Goal: Obtain resource: Download file/media

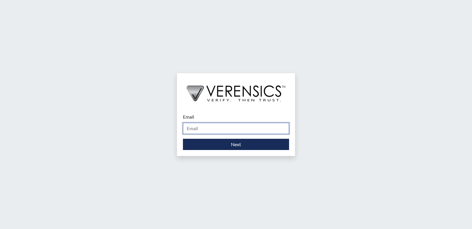
click at [206, 128] on input "Email" at bounding box center [236, 128] width 106 height 11
type input "[PERSON_NAME][EMAIL_ADDRESS][PERSON_NAME][DOMAIN_NAME]"
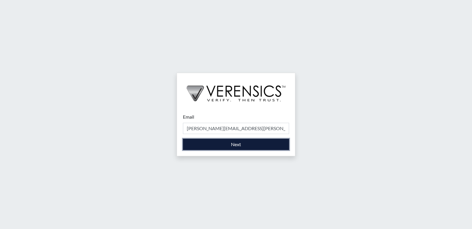
click at [209, 144] on button "Next" at bounding box center [236, 144] width 106 height 11
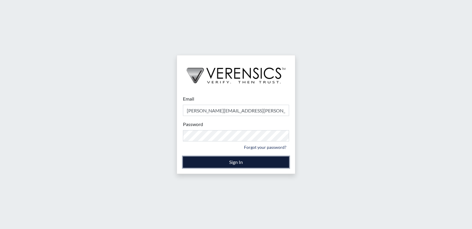
click at [218, 163] on button "Sign In" at bounding box center [236, 162] width 106 height 11
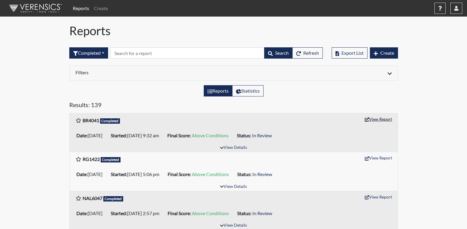
click at [384, 120] on button "View Report" at bounding box center [378, 119] width 33 height 9
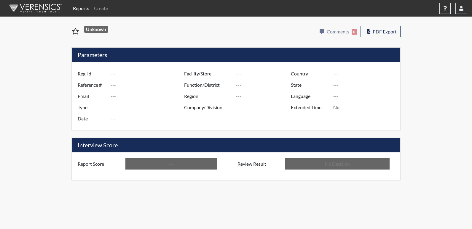
type input "BR4041"
type input "51477"
type input "---"
type input "Corrections Pre-Employment"
type input "[DATE]"
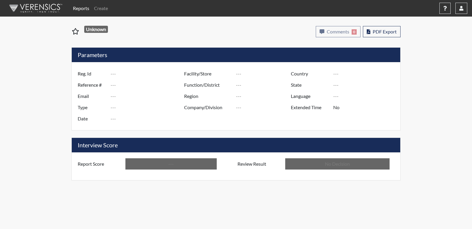
type input "[US_STATE] SP"
type input "[GEOGRAPHIC_DATA]"
type input "[US_STATE]"
type input "English"
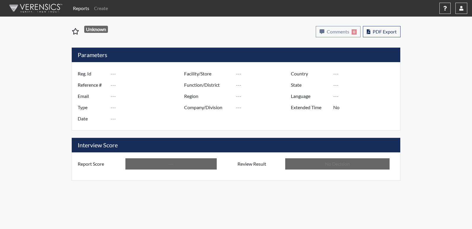
type input "Above Conditions"
type input "In Review"
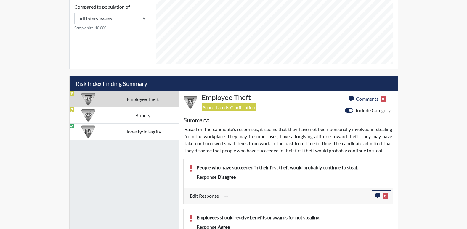
scroll to position [267, 0]
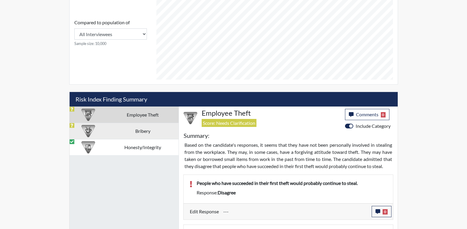
click at [97, 131] on div at bounding box center [88, 131] width 23 height 16
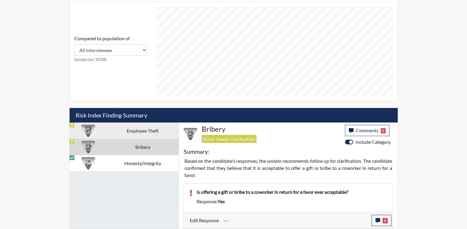
scroll to position [251, 0]
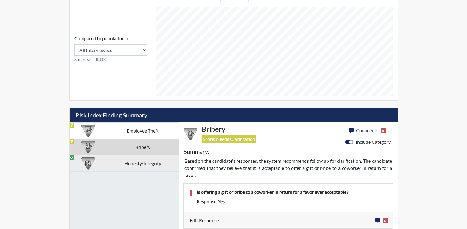
click at [144, 168] on td "Honesty/Integrity" at bounding box center [142, 163] width 71 height 16
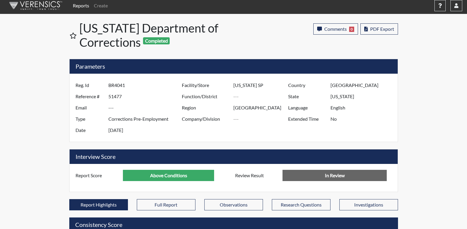
scroll to position [0, 0]
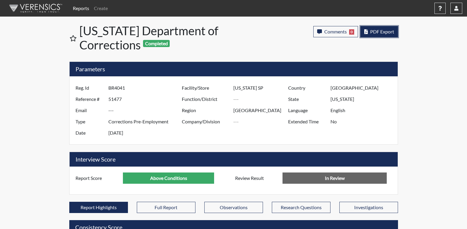
click at [371, 31] on span "PDF Export" at bounding box center [382, 32] width 24 height 6
